Goal: Information Seeking & Learning: Understand process/instructions

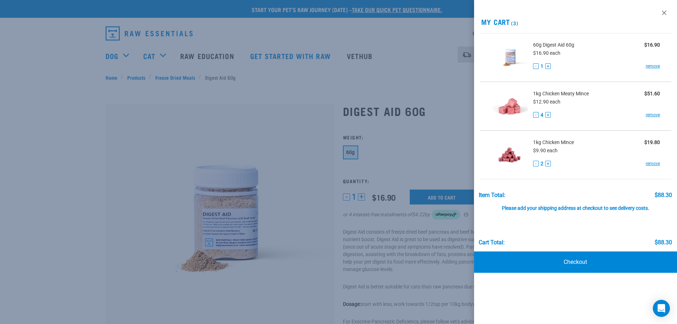
click at [391, 78] on div at bounding box center [338, 162] width 677 height 324
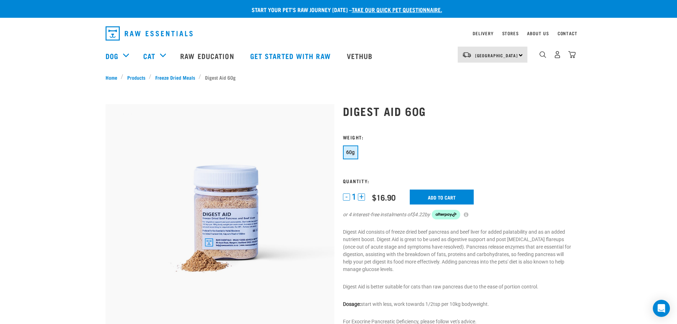
click at [479, 28] on nav "Delivery Stores About Us Contact" at bounding box center [339, 33] width 478 height 20
click at [481, 33] on link "Delivery" at bounding box center [483, 33] width 21 height 2
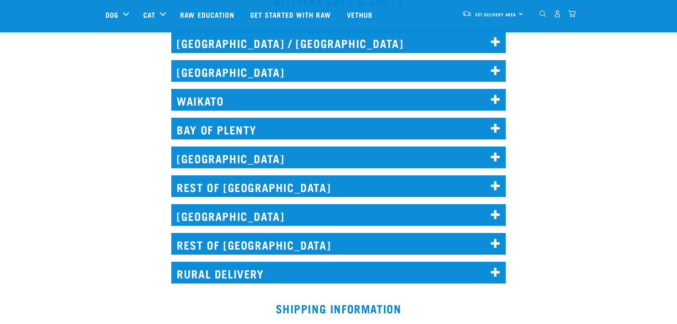
scroll to position [320, 0]
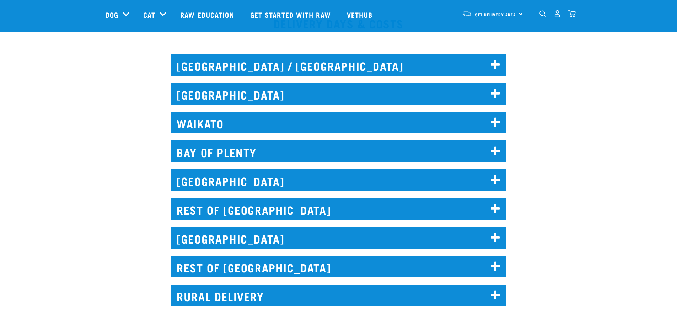
click at [292, 209] on h2 "REST OF [GEOGRAPHIC_DATA]" at bounding box center [338, 209] width 334 height 22
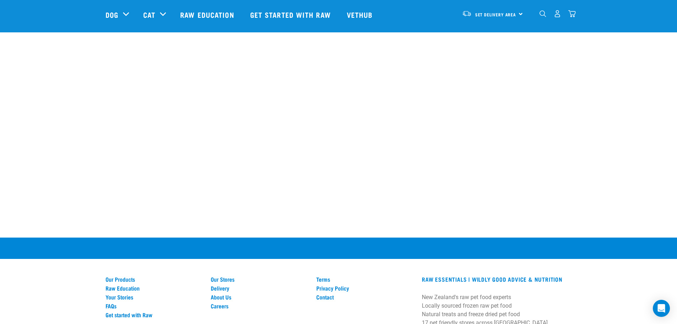
scroll to position [1386, 0]
